Goal: Book appointment/travel/reservation

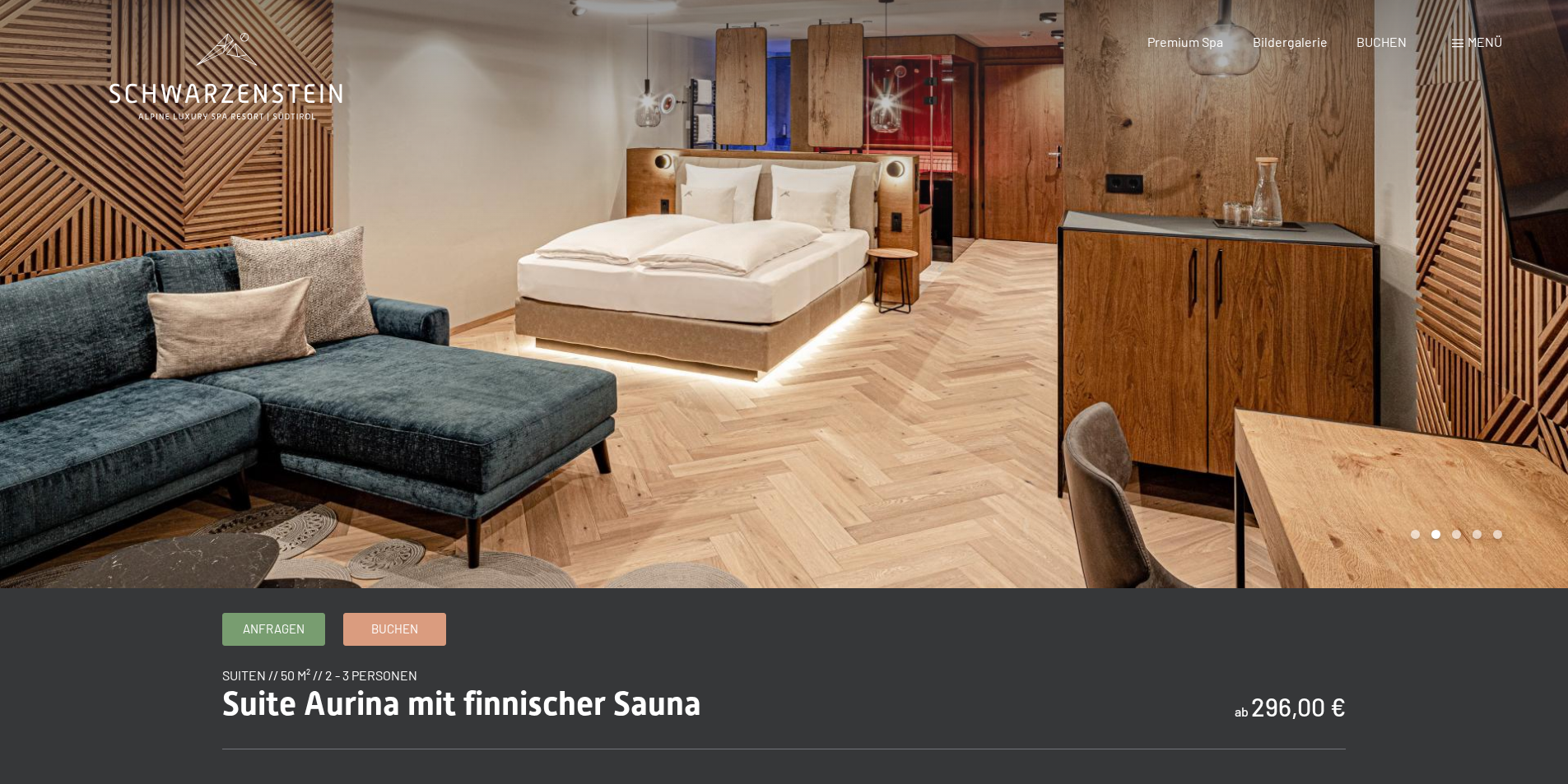
click at [1496, 373] on div at bounding box center [1177, 294] width 784 height 588
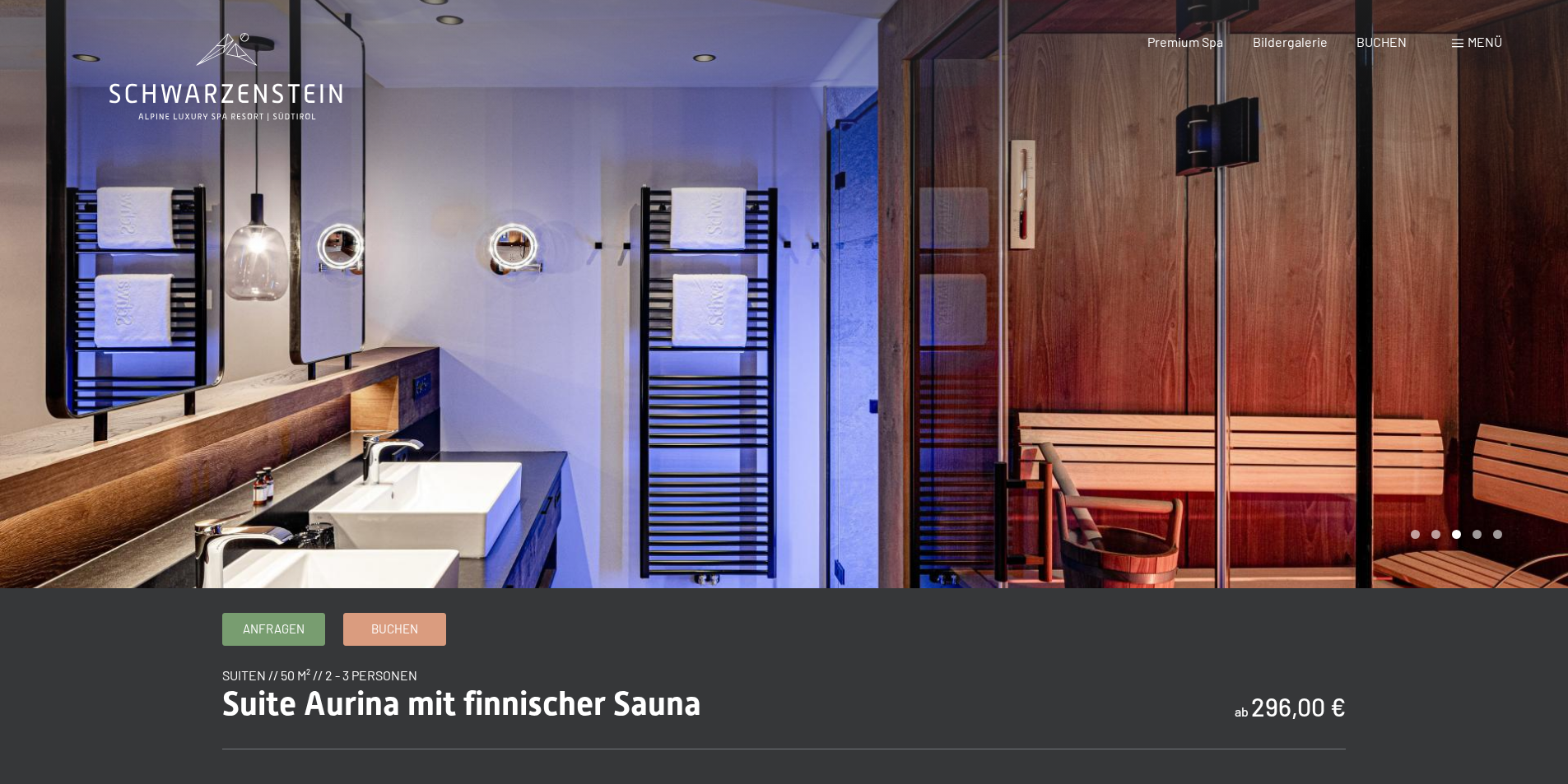
click at [1496, 373] on div at bounding box center [1177, 294] width 784 height 588
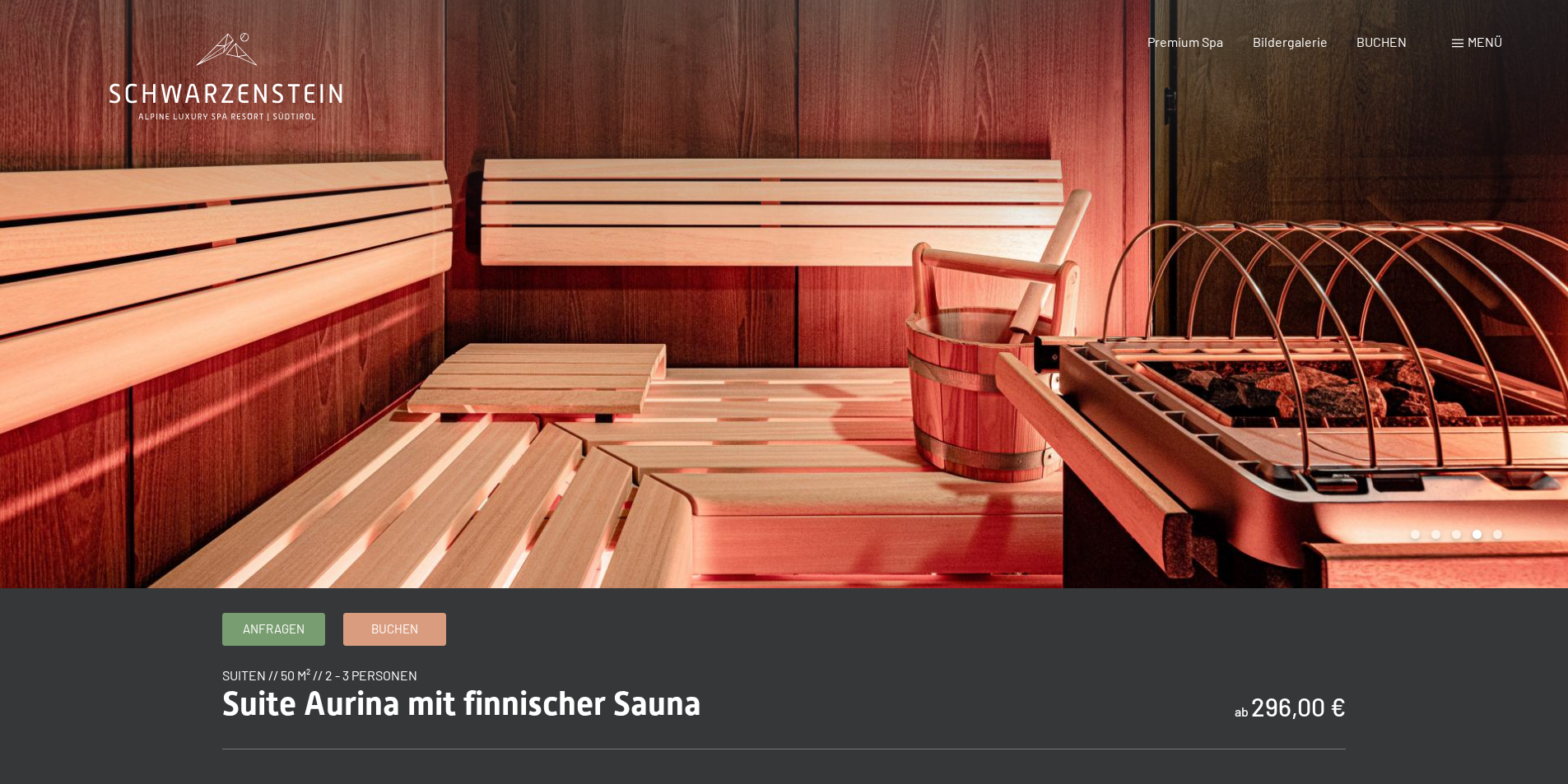
click at [1496, 373] on div at bounding box center [1177, 294] width 784 height 588
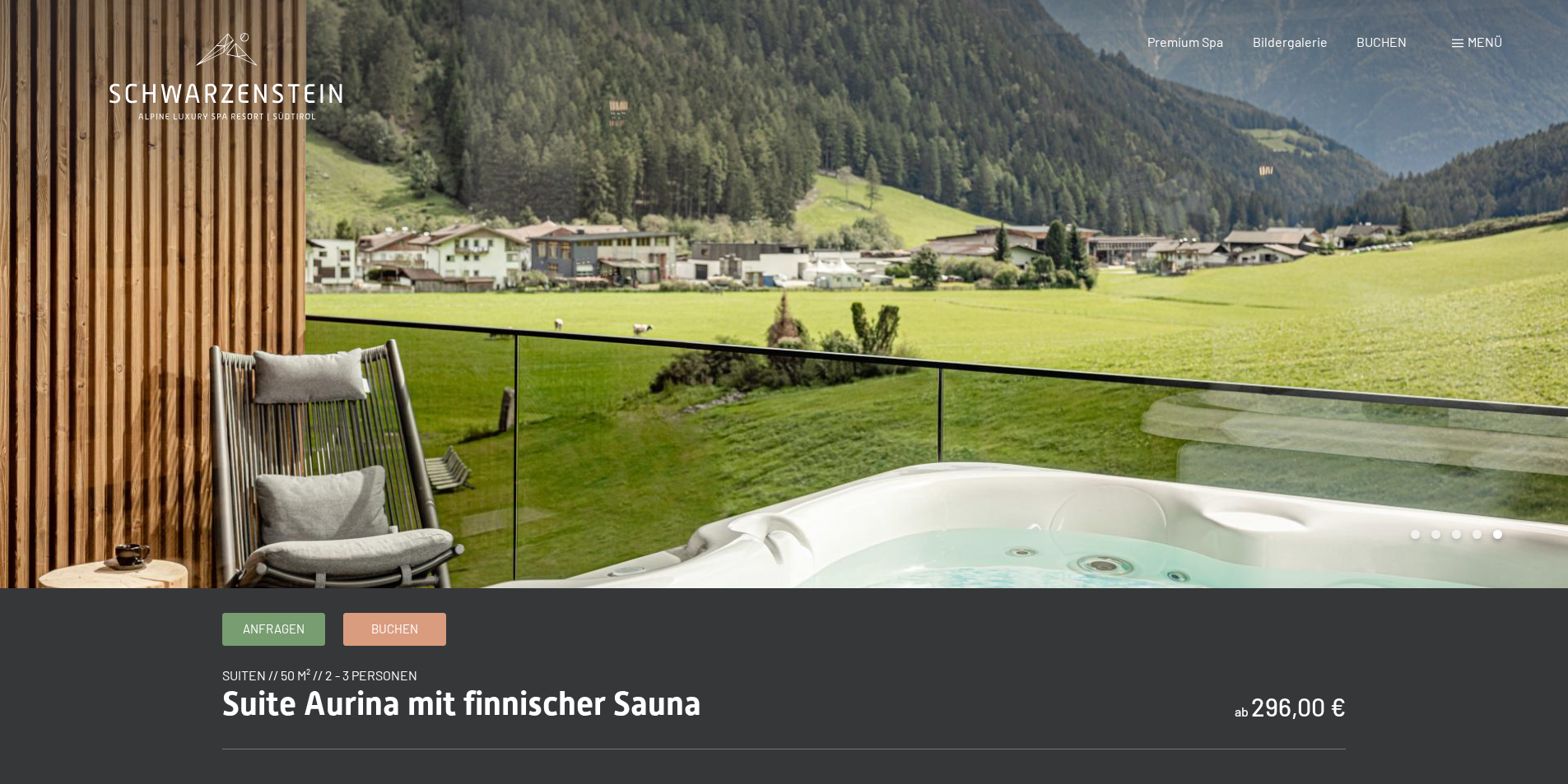
click at [1496, 373] on div at bounding box center [1177, 294] width 784 height 588
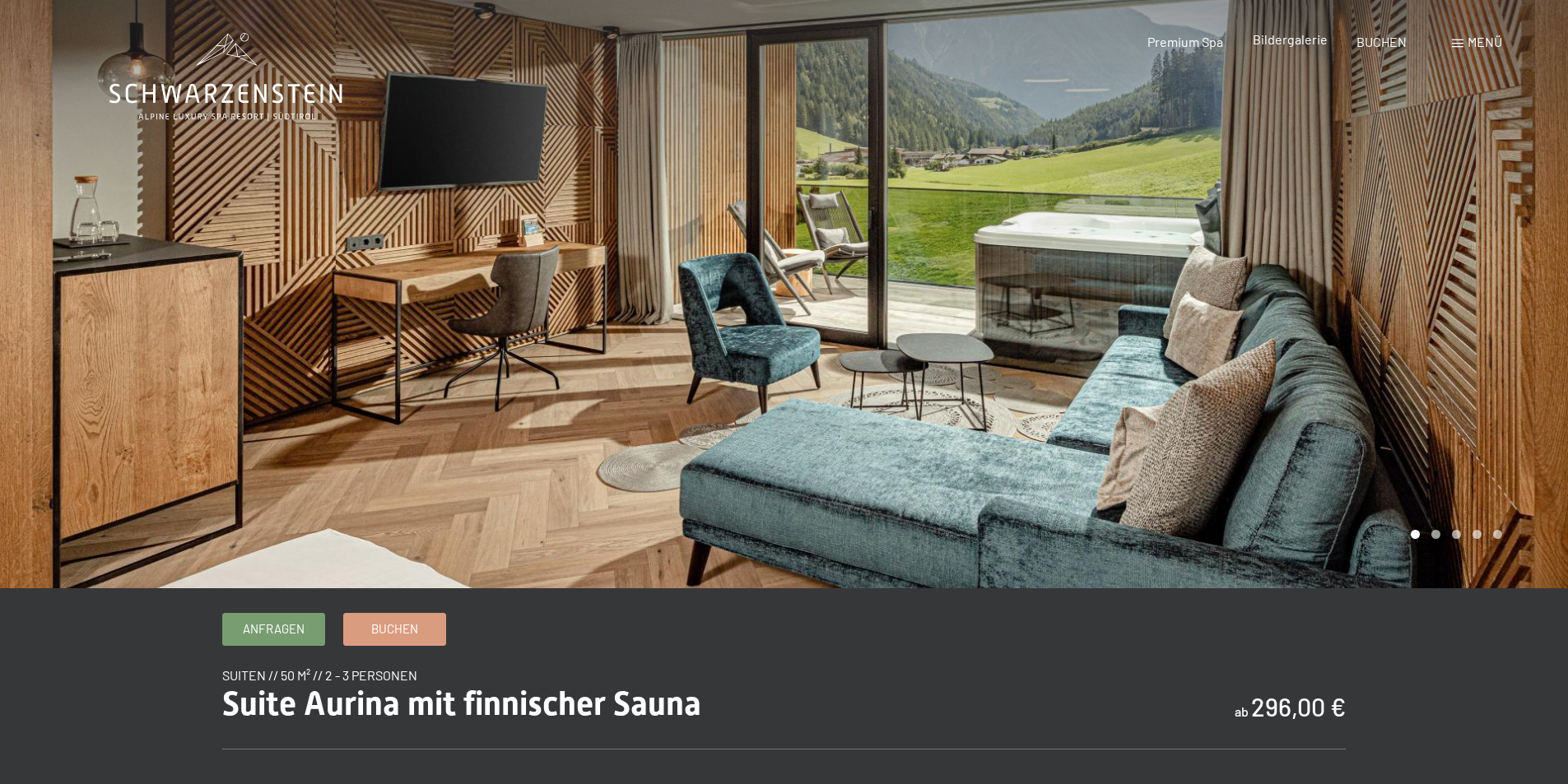
click at [1277, 40] on span "Bildergalerie" at bounding box center [1289, 39] width 75 height 15
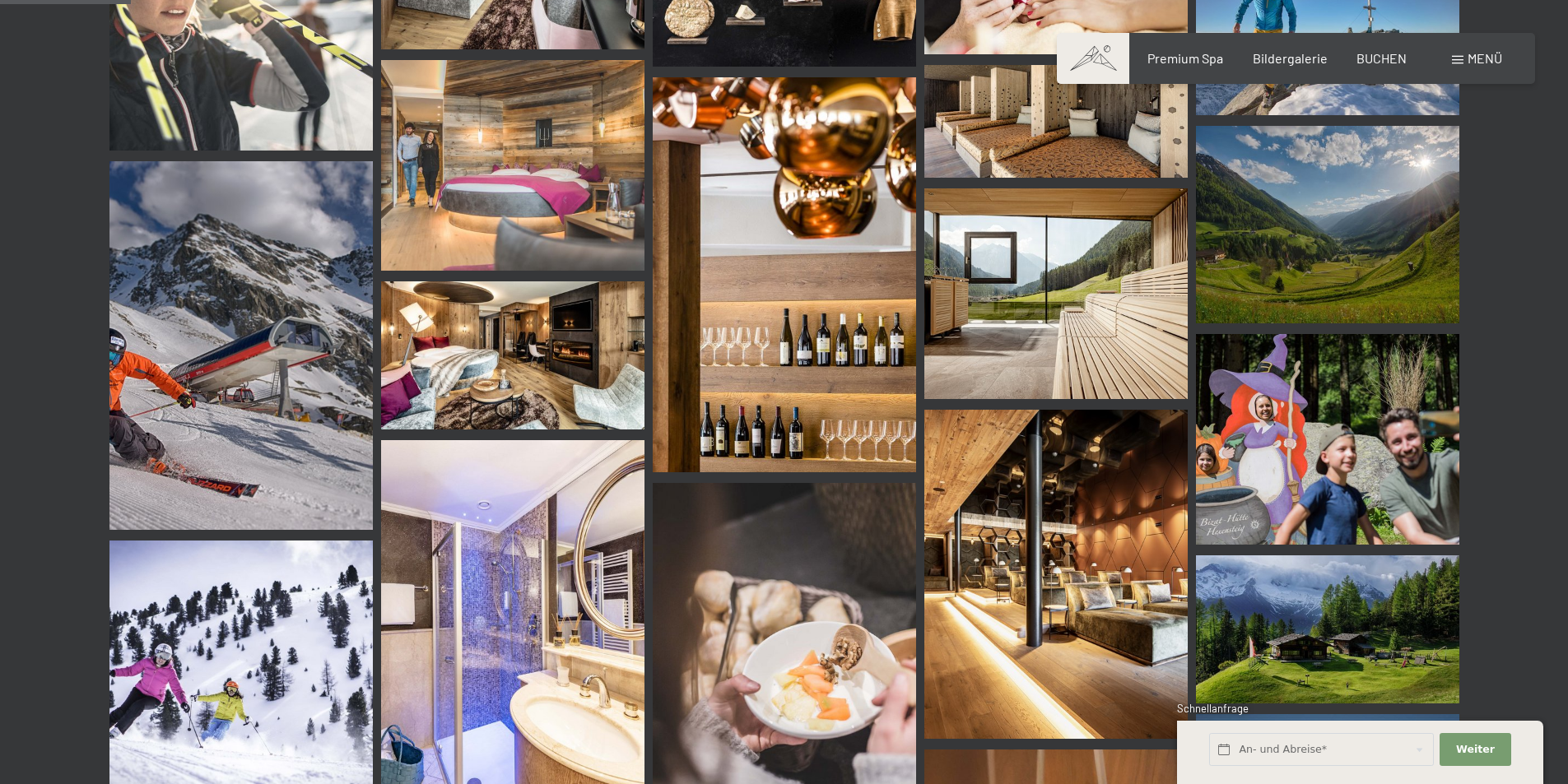
scroll to position [1727, 0]
